Goal: Task Accomplishment & Management: Use online tool/utility

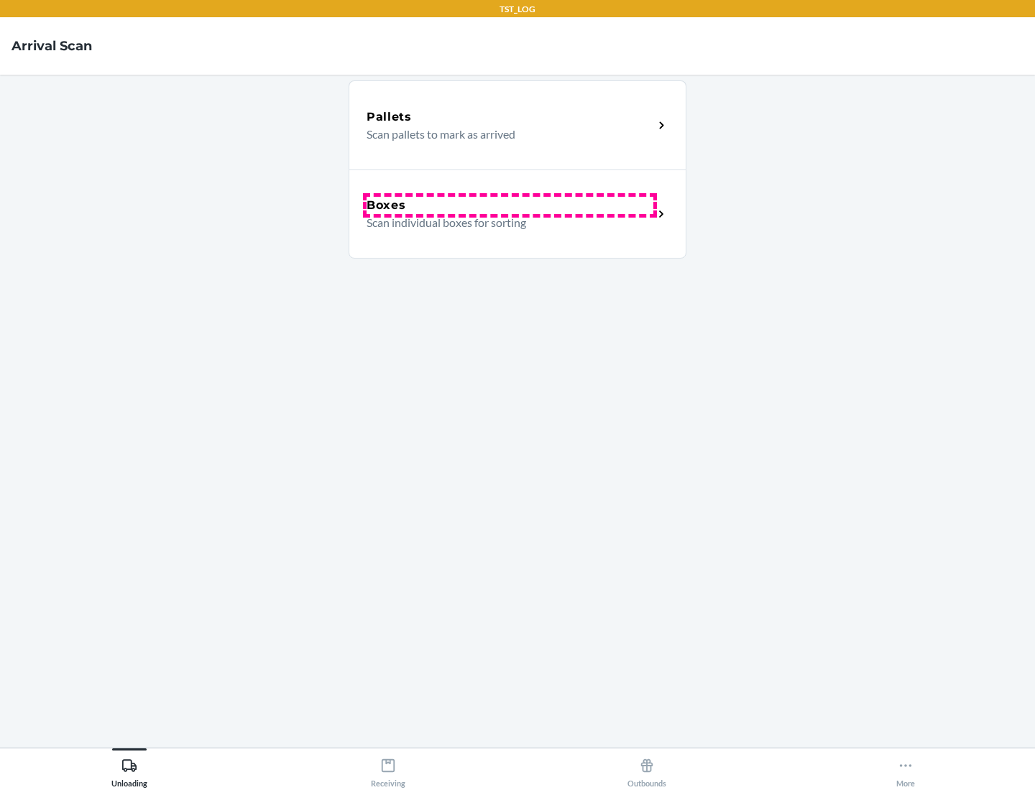
click at [509, 206] on div "Boxes" at bounding box center [509, 205] width 287 height 17
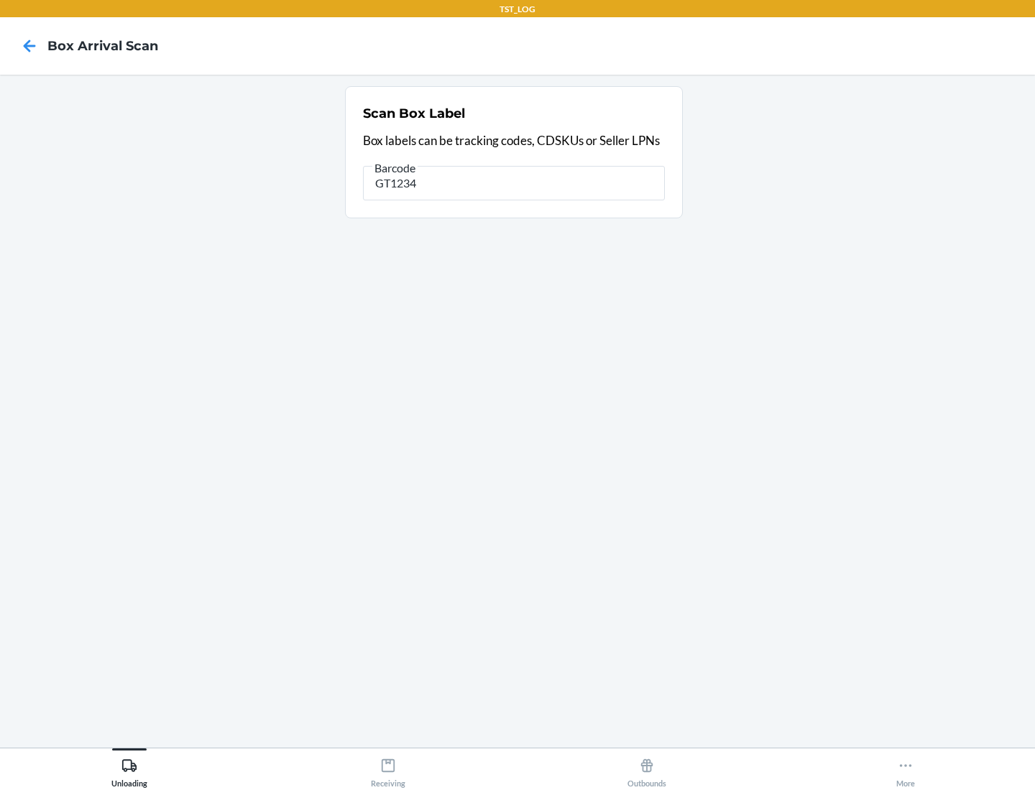
type input "GT1234"
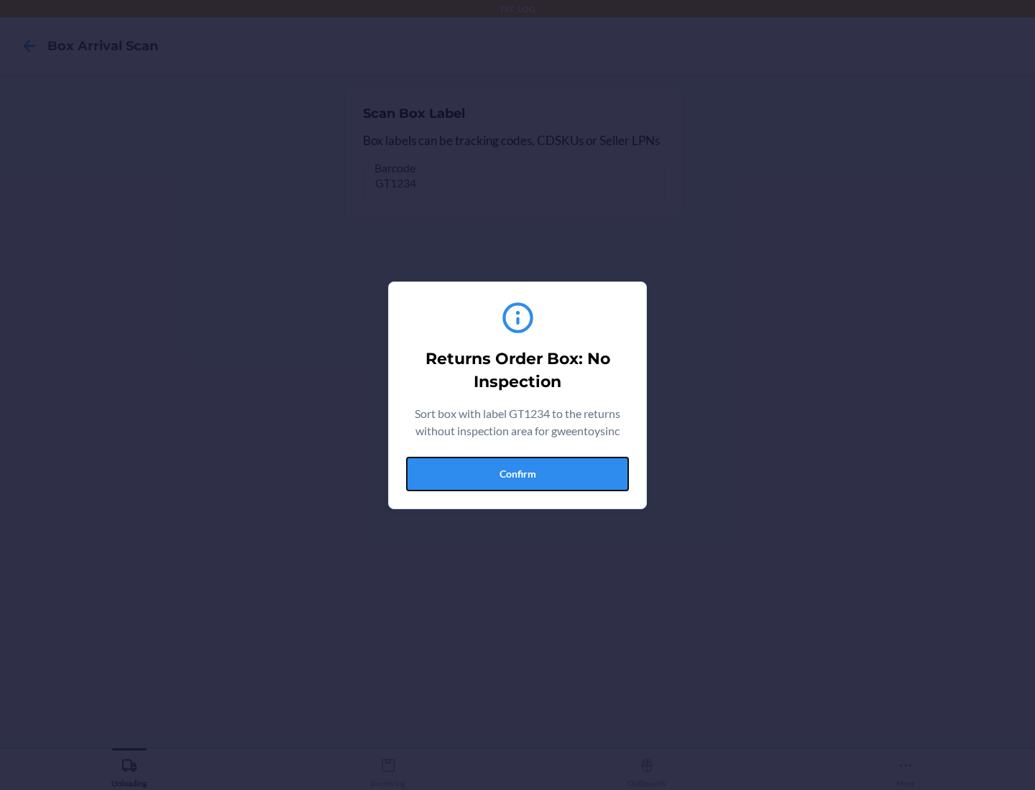
click at [517, 474] on button "Confirm" at bounding box center [517, 474] width 223 height 34
